Goal: Find specific page/section: Find specific page/section

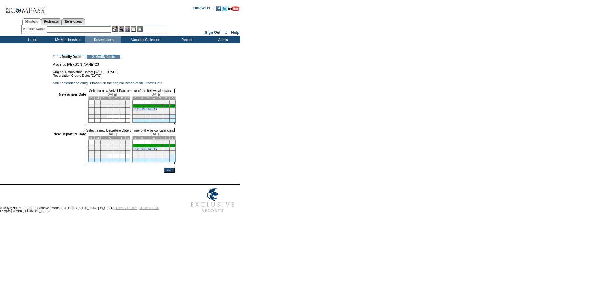
click at [38, 40] on td "Home" at bounding box center [32, 40] width 36 height 8
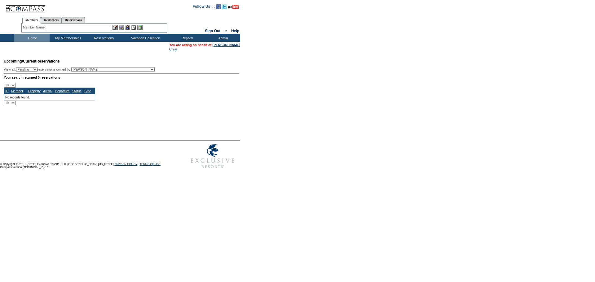
click at [66, 38] on td "My Memberships" at bounding box center [68, 38] width 36 height 8
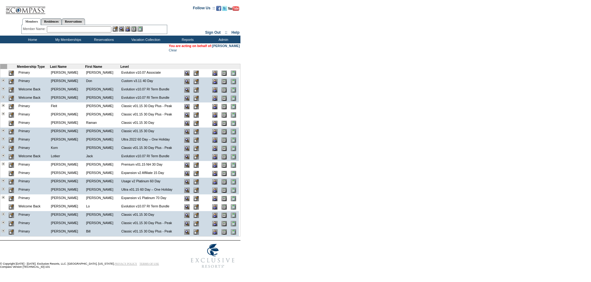
click at [26, 36] on td "Home" at bounding box center [32, 40] width 36 height 8
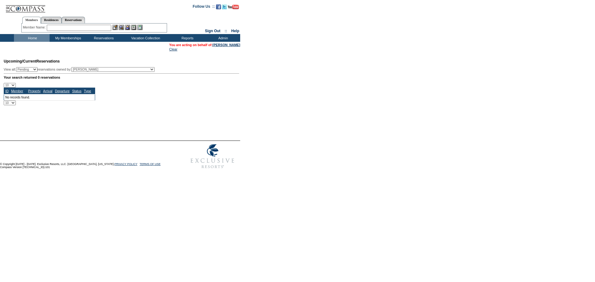
click at [70, 36] on td "My Memberships" at bounding box center [68, 38] width 36 height 8
